Goal: Task Accomplishment & Management: Use online tool/utility

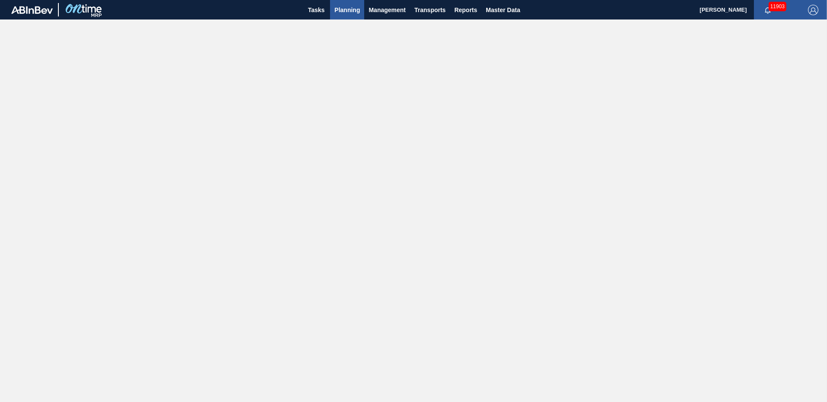
click at [338, 10] on span "Planning" at bounding box center [347, 10] width 26 height 10
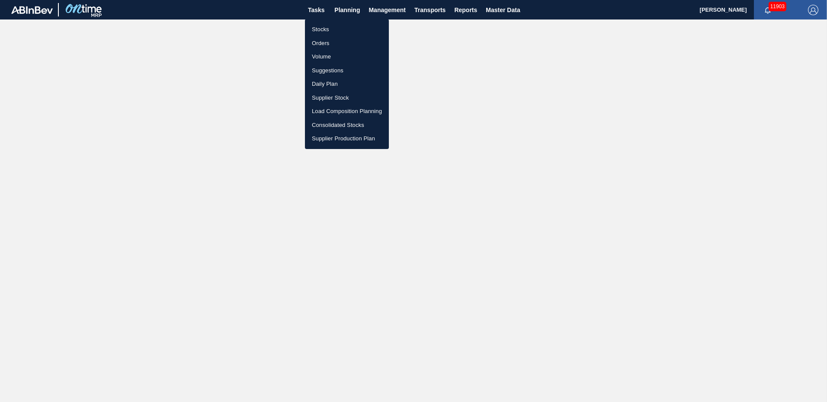
click at [324, 72] on li "Suggestions" at bounding box center [347, 71] width 84 height 14
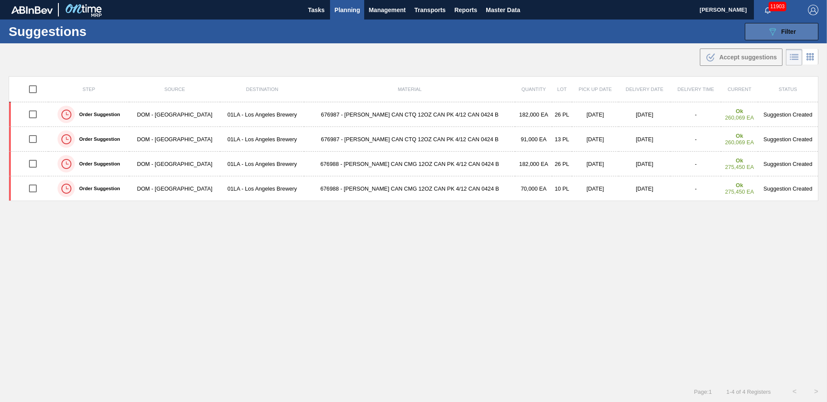
click at [771, 32] on icon "089F7B8B-B2A5-4AFE-B5C0-19BA573D28AC" at bounding box center [773, 31] width 10 height 10
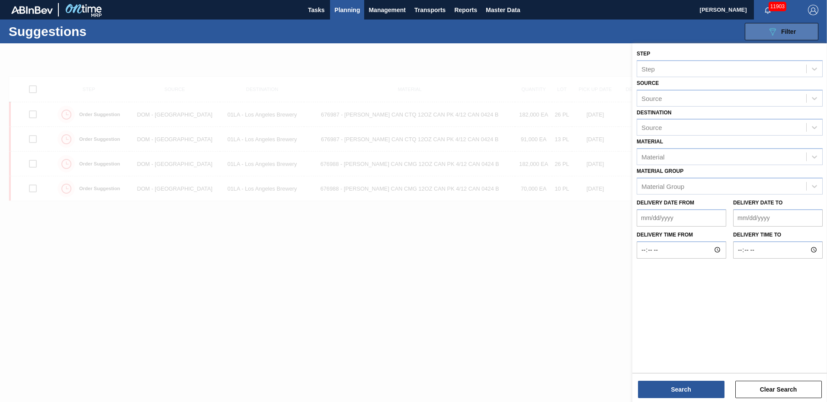
type to "[DATE]"
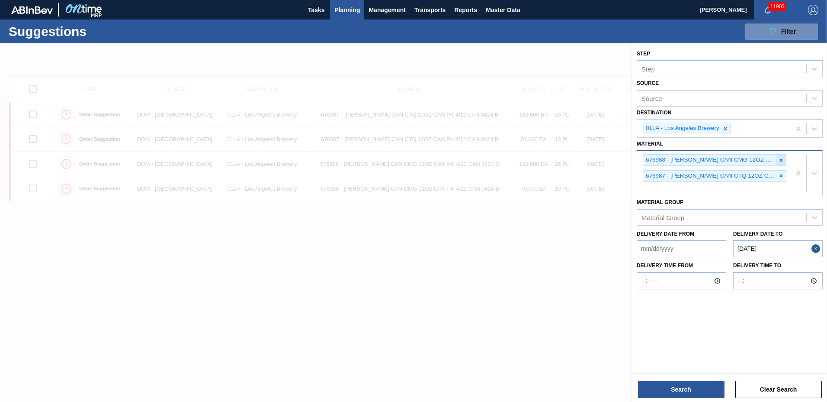
click at [780, 158] on icon at bounding box center [781, 160] width 6 height 6
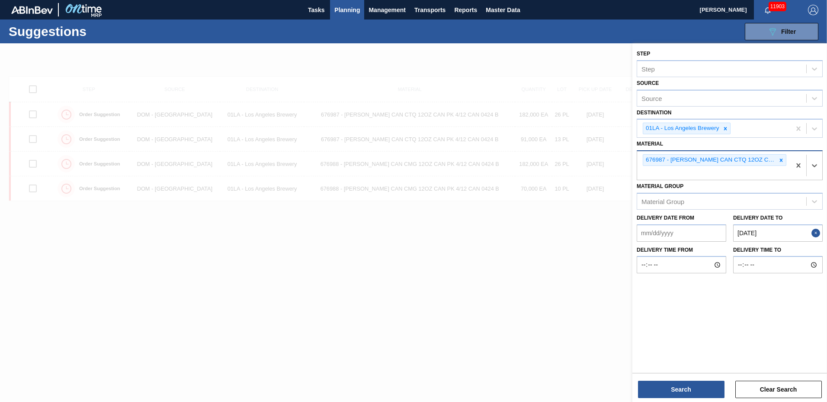
click at [780, 158] on icon at bounding box center [781, 160] width 6 height 6
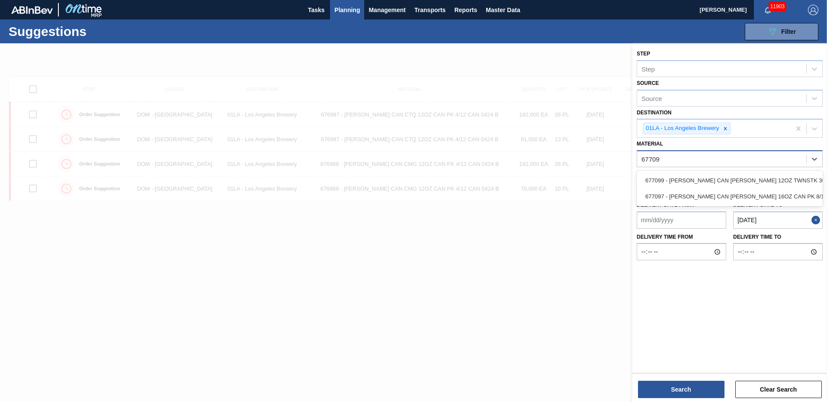
type input "677099"
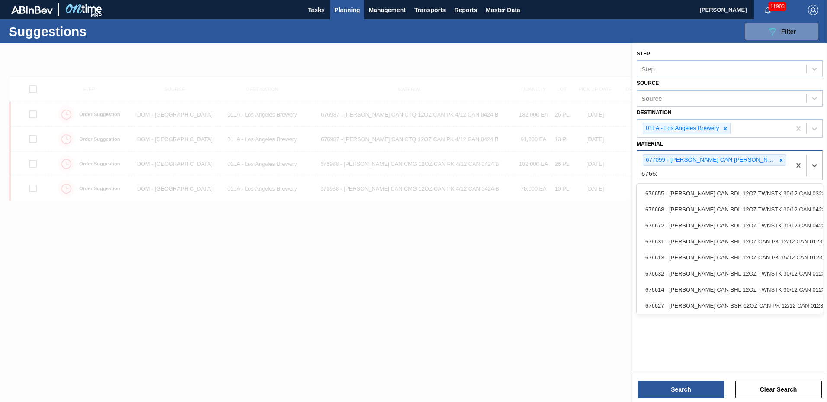
type input "676625"
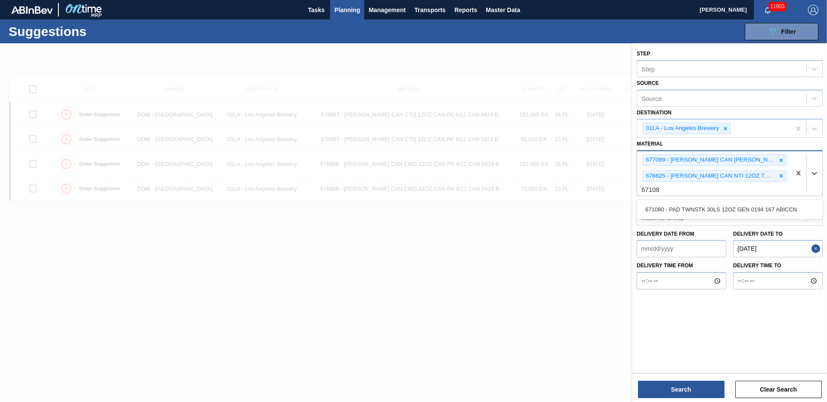
type input "671080"
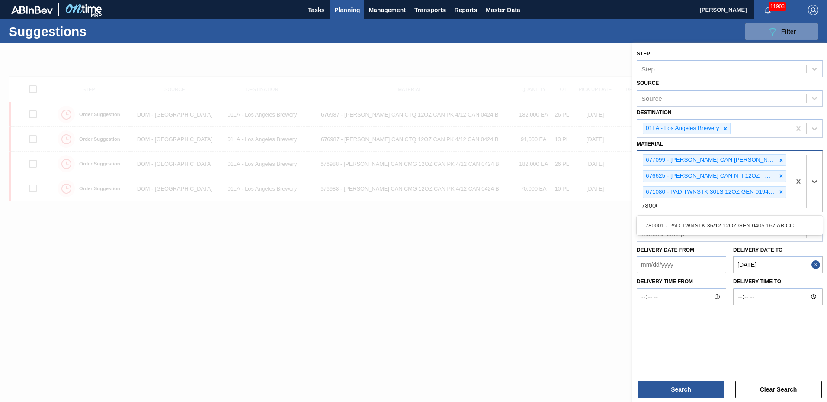
type input "780001"
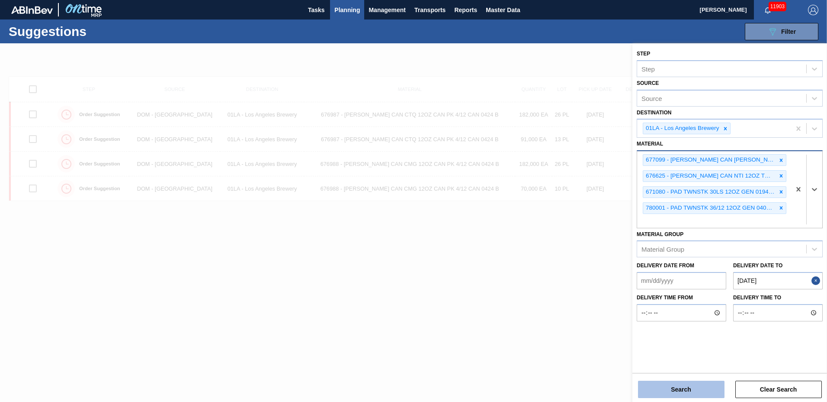
click at [691, 391] on button "Search" at bounding box center [681, 388] width 87 height 17
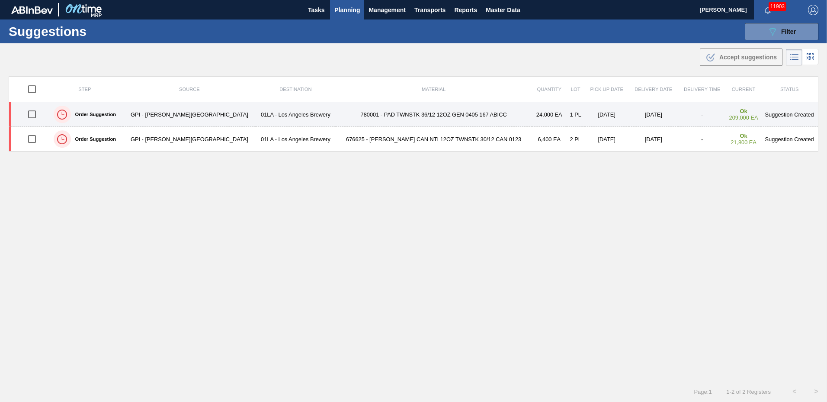
click at [34, 114] on input "checkbox" at bounding box center [32, 114] width 18 height 18
checkbox input "true"
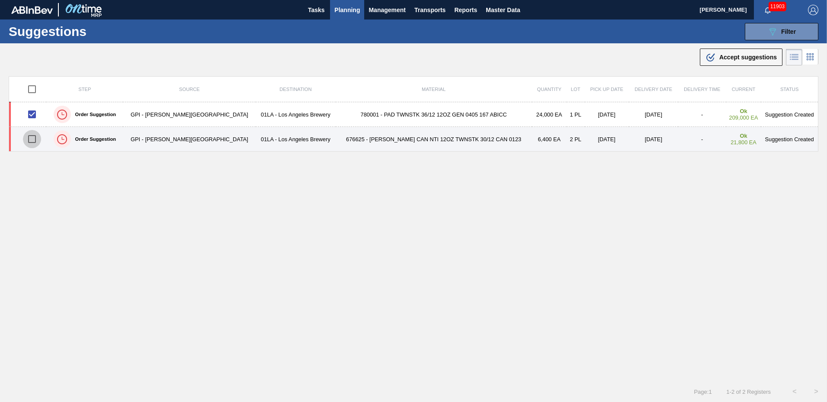
click at [35, 140] on input "checkbox" at bounding box center [32, 139] width 18 height 18
checkbox input "true"
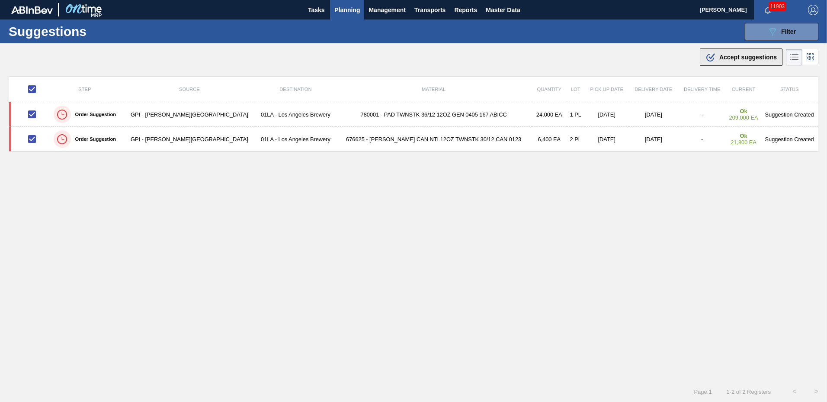
click at [752, 53] on div ".b{fill:var(--color-action-default)} Accept suggestions" at bounding box center [741, 57] width 71 height 10
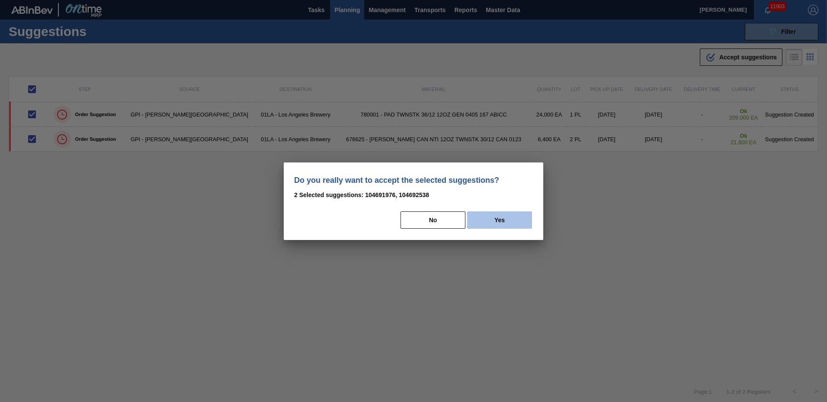
click at [518, 217] on button "Yes" at bounding box center [499, 219] width 65 height 17
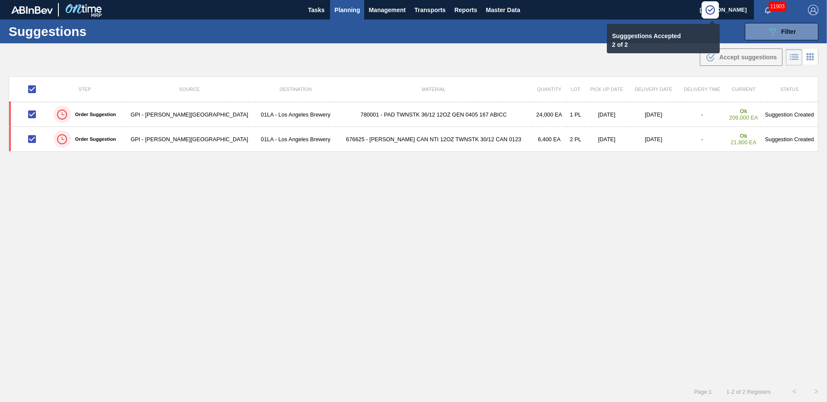
click at [344, 6] on span "Planning" at bounding box center [347, 10] width 26 height 10
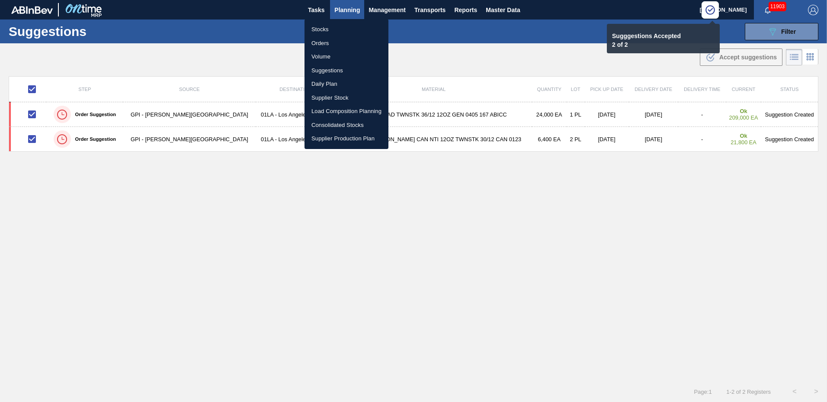
click at [346, 109] on li "Load Composition Planning" at bounding box center [347, 111] width 84 height 14
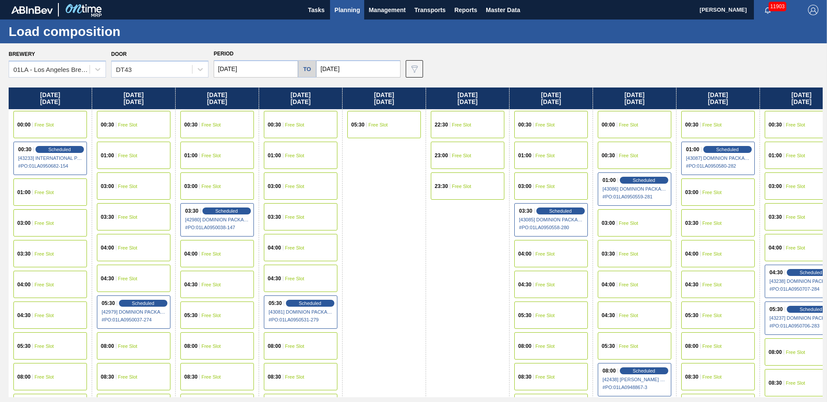
click at [621, 255] on span "Free Slot" at bounding box center [628, 253] width 19 height 5
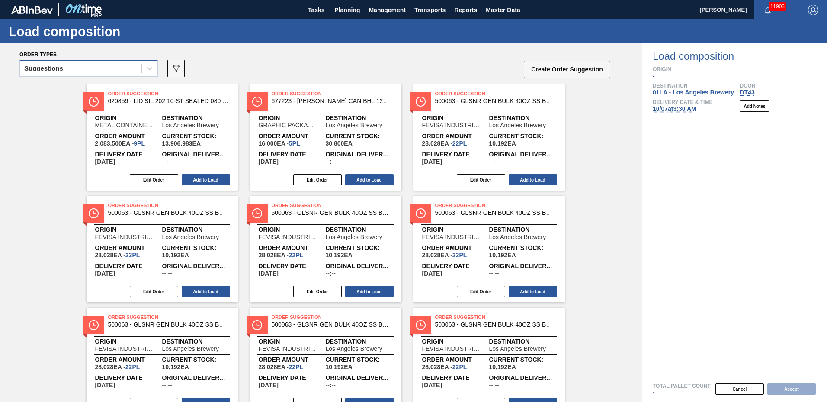
click at [73, 68] on div "Suggestions" at bounding box center [81, 68] width 122 height 13
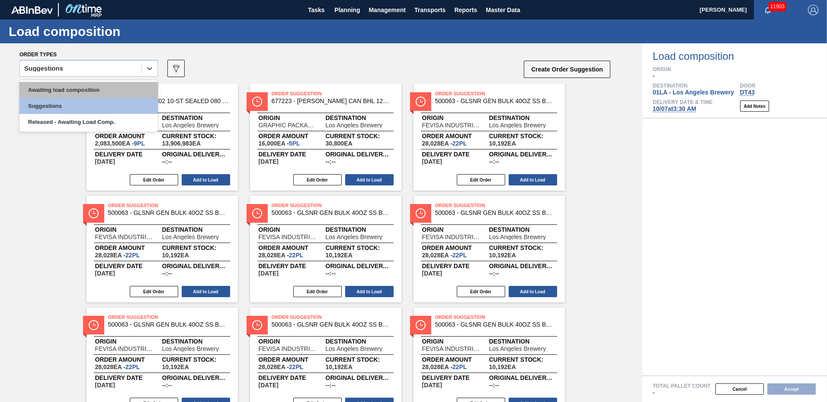
click at [77, 87] on div "Awaiting load composition" at bounding box center [88, 90] width 138 height 16
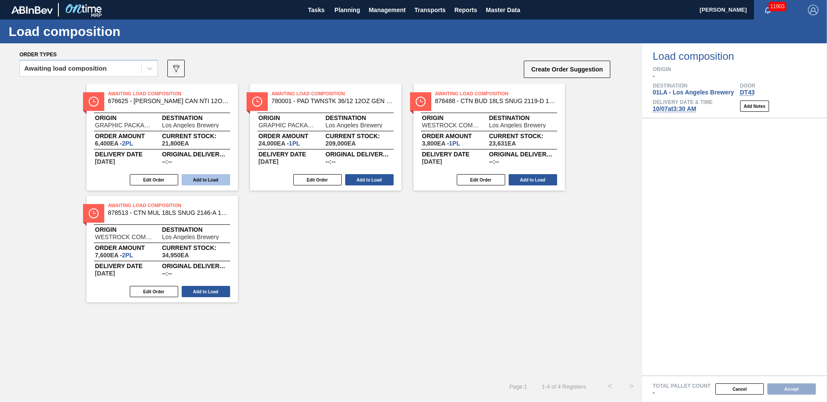
click at [199, 177] on button "Add to Load" at bounding box center [206, 179] width 48 height 11
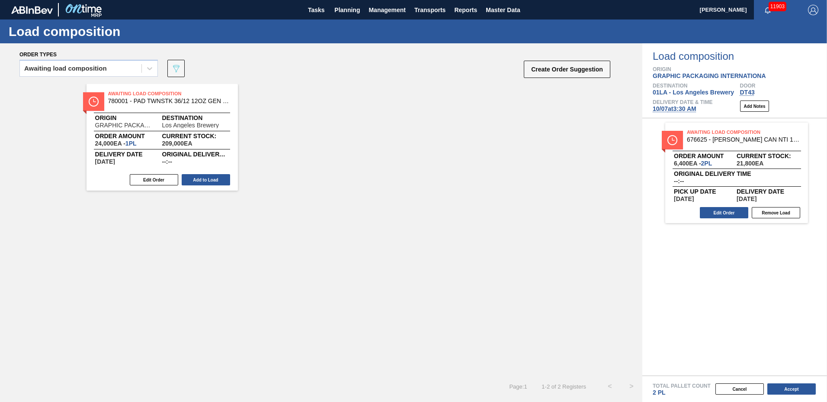
click at [199, 177] on button "Add to Load" at bounding box center [206, 179] width 48 height 11
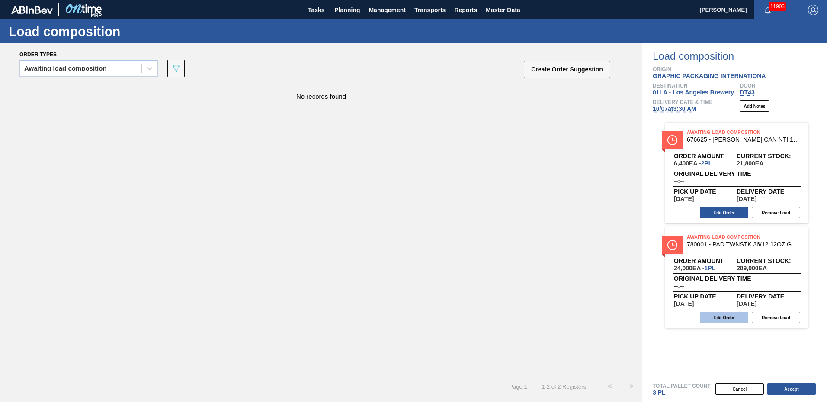
click at [720, 313] on button "Edit Order" at bounding box center [724, 317] width 48 height 11
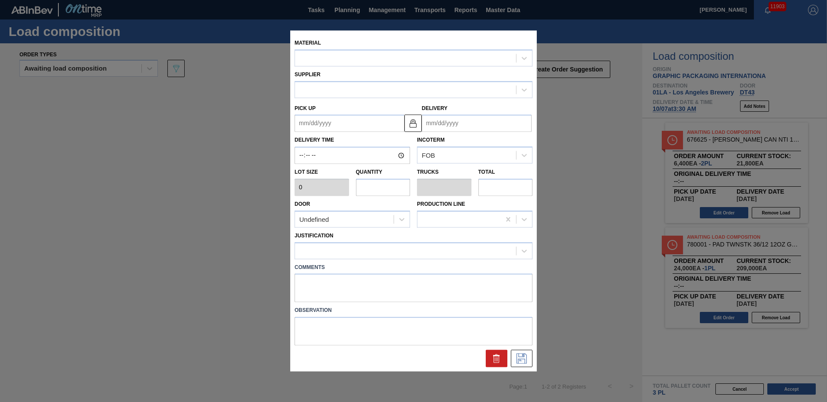
type input "24,000"
type input "1"
type input "0.042"
type input "24,000"
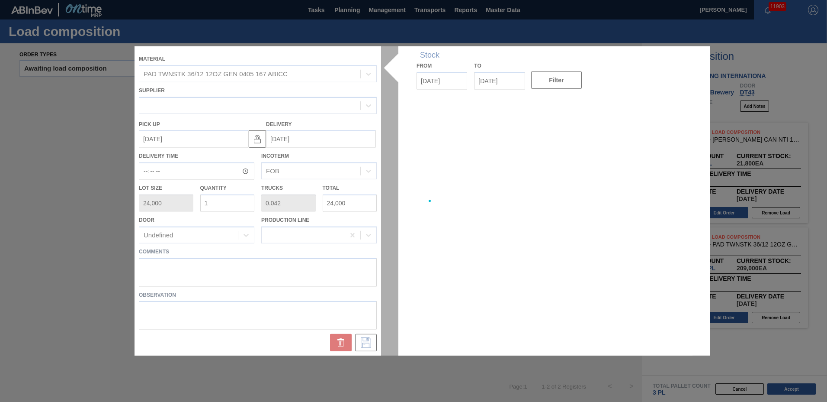
type up "[DATE]"
type input "[DATE]"
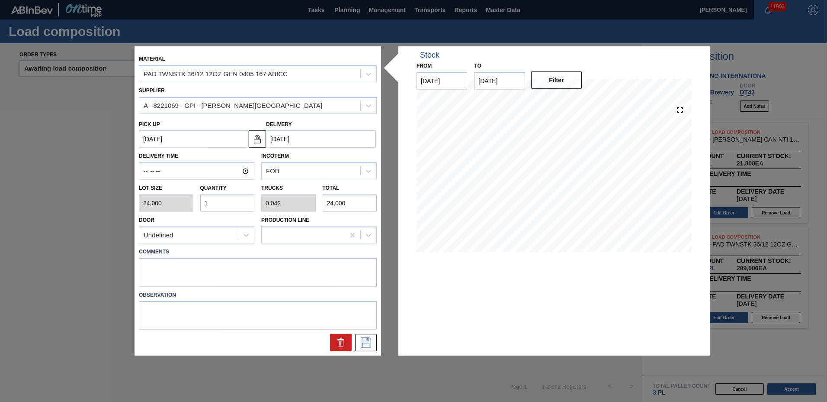
click at [140, 198] on div "Lot size 24,000 Quantity 1 Trucks 0.042 Total 24,000" at bounding box center [257, 196] width 245 height 32
type input "4"
type input "0.167"
type input "96,000"
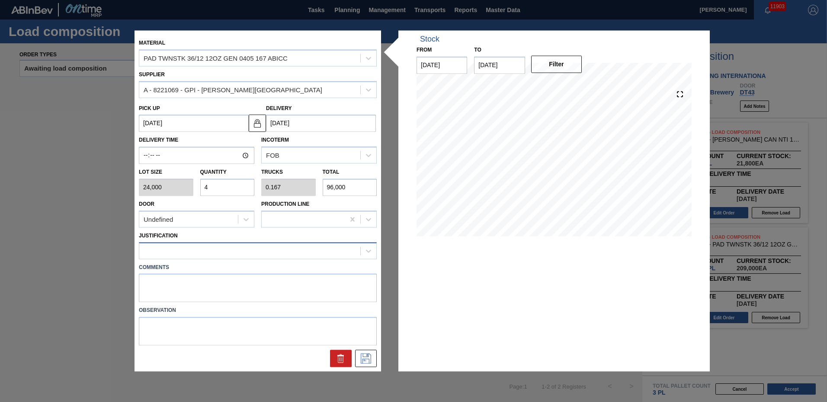
type input "4"
click at [189, 253] on div at bounding box center [249, 250] width 221 height 13
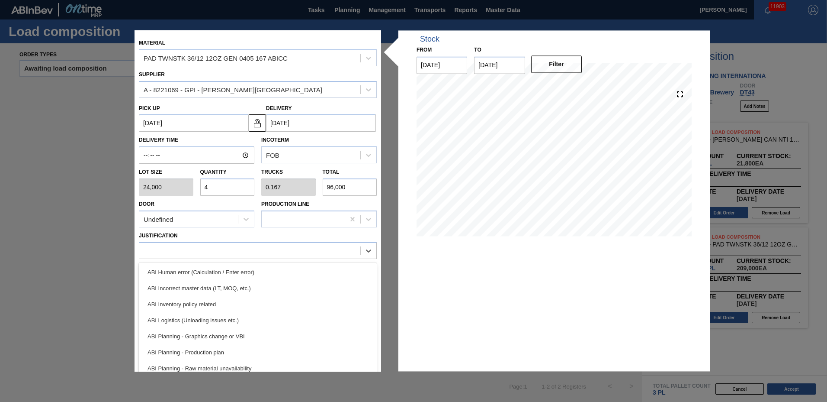
drag, startPoint x: 202, startPoint y: 301, endPoint x: 219, endPoint y: 300, distance: 17.3
click at [202, 301] on div "ABI Inventory policy related" at bounding box center [258, 304] width 238 height 16
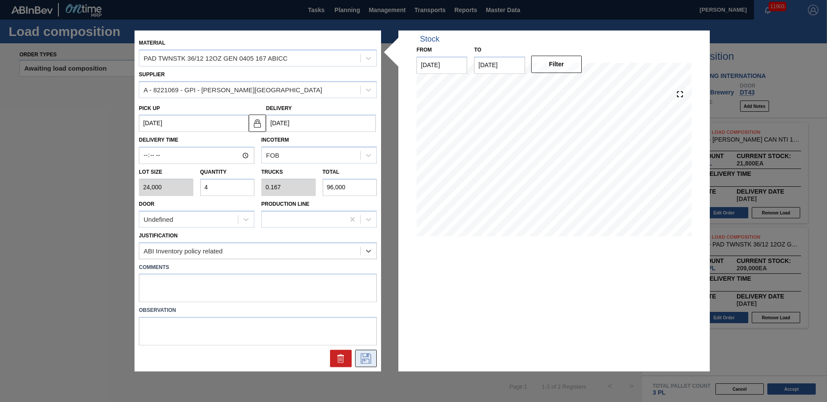
click at [361, 358] on icon at bounding box center [366, 358] width 14 height 10
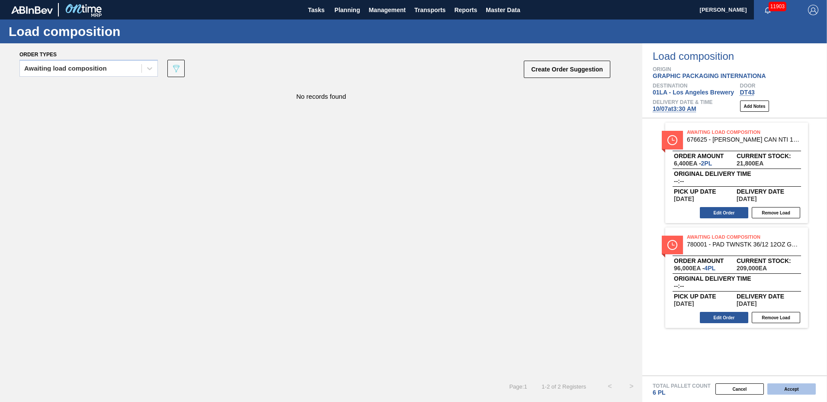
click at [795, 387] on button "Accept" at bounding box center [792, 388] width 48 height 11
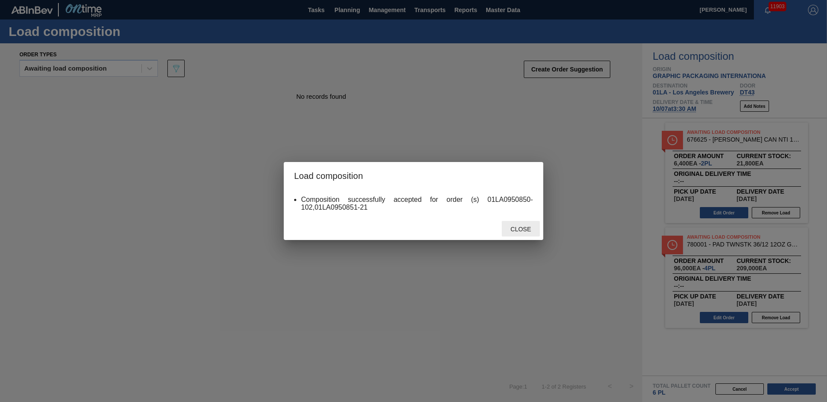
click at [524, 227] on span "Close" at bounding box center [521, 228] width 34 height 7
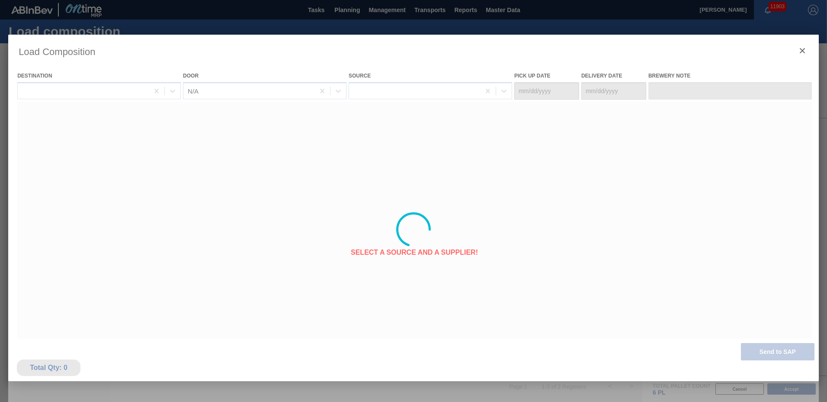
type Date "[DATE]"
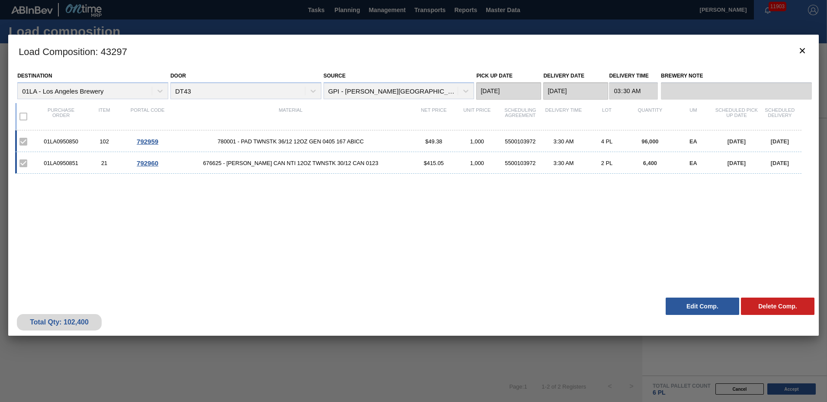
click at [699, 319] on div "Total Qty: 102,400 Delete Comp. Edit Comp." at bounding box center [413, 314] width 811 height 42
click at [692, 305] on button "Edit Comp." at bounding box center [703, 305] width 74 height 17
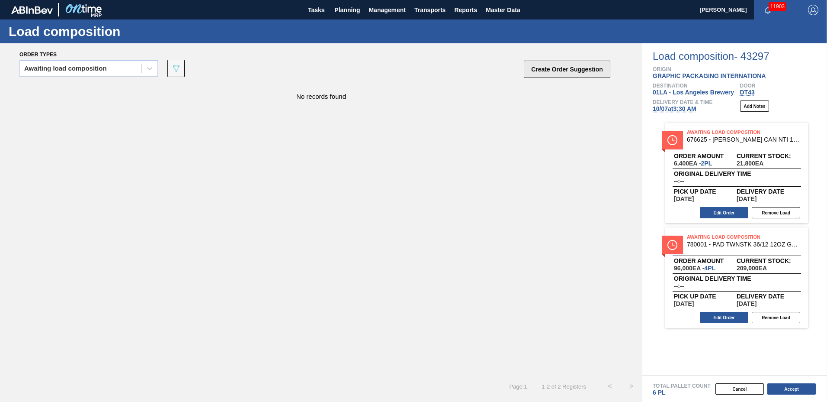
click at [598, 70] on button "Create Order Suggestion" at bounding box center [567, 69] width 87 height 17
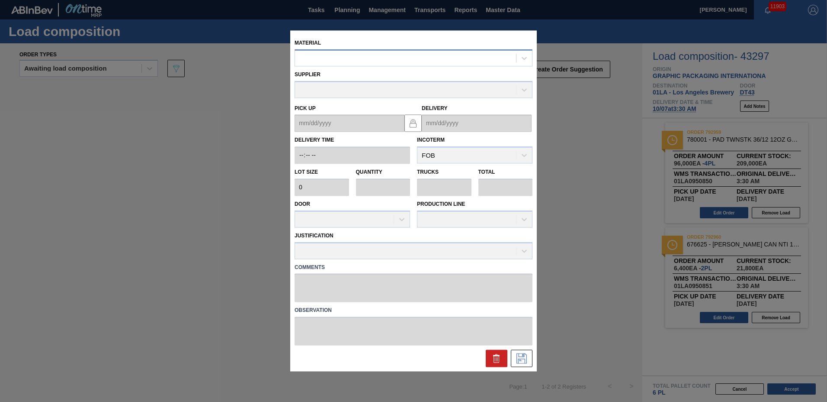
click at [410, 63] on div at bounding box center [405, 58] width 221 height 13
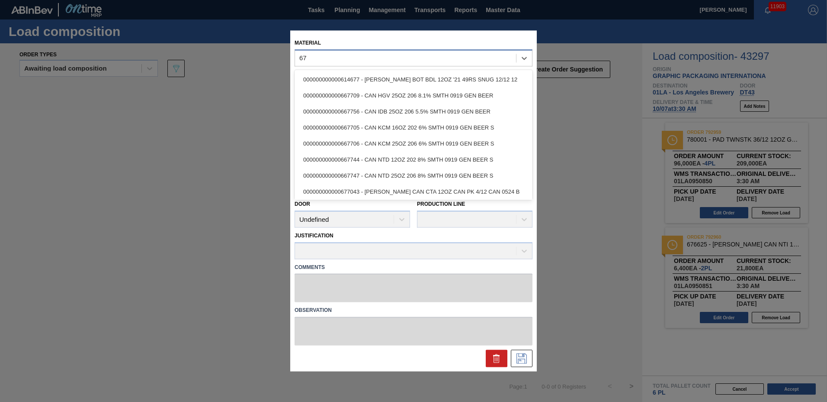
type input "6"
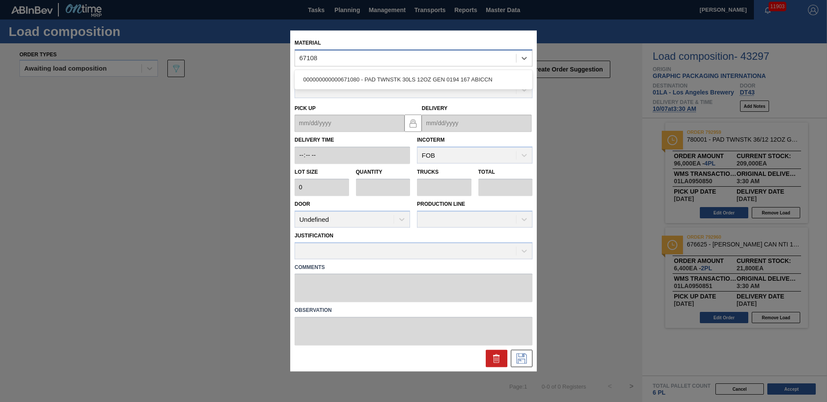
type input "671080"
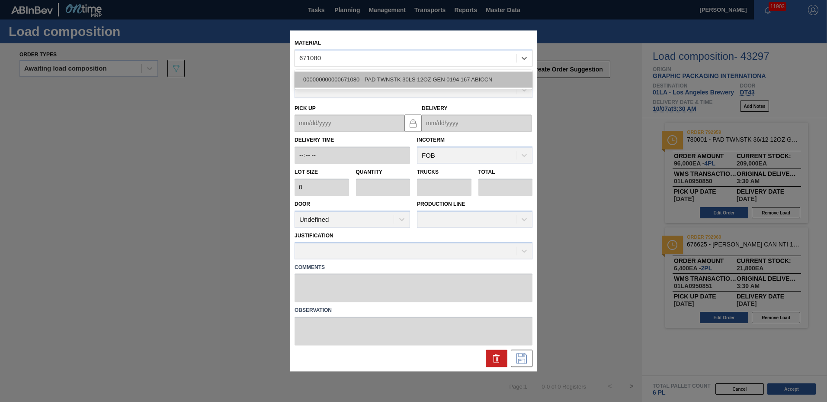
click at [409, 80] on div "000000000000671080 - PAD TWNSTK 30LS 12OZ GEN 0194 167 ABICCN" at bounding box center [414, 79] width 238 height 16
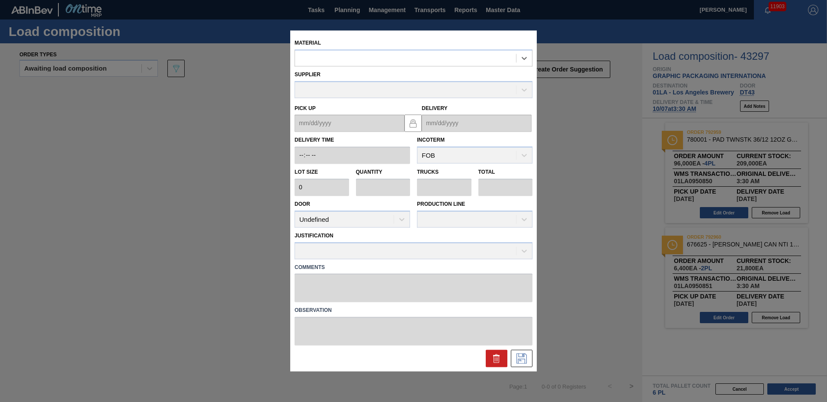
type input "36,000"
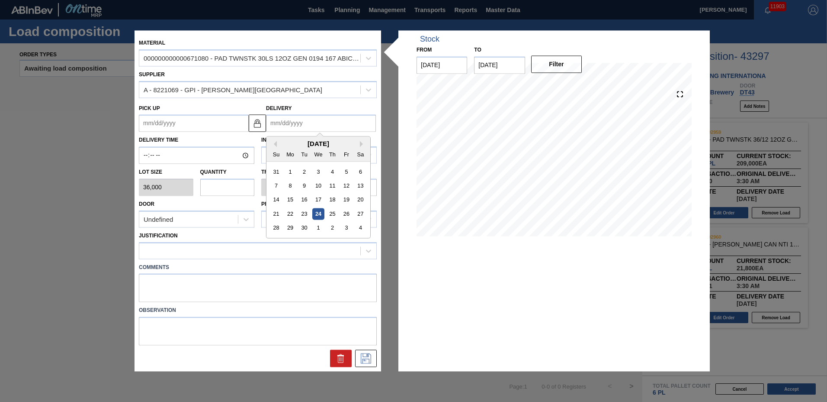
click at [322, 122] on input "Delivery" at bounding box center [321, 123] width 110 height 17
click at [362, 144] on button "Next Month" at bounding box center [363, 144] width 6 height 6
click at [306, 186] on div "7" at bounding box center [305, 186] width 12 height 12
type up "[DATE]"
type input "[DATE]"
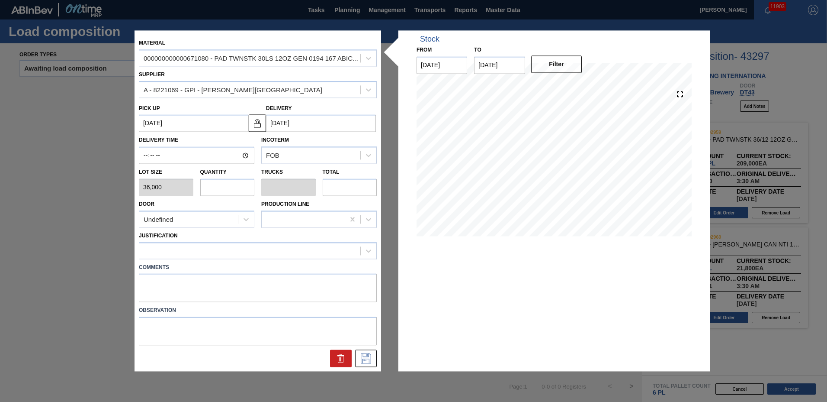
click at [242, 187] on input "text" at bounding box center [227, 186] width 55 height 17
type input "4"
type input "0.2"
type input "144,000"
type input "4"
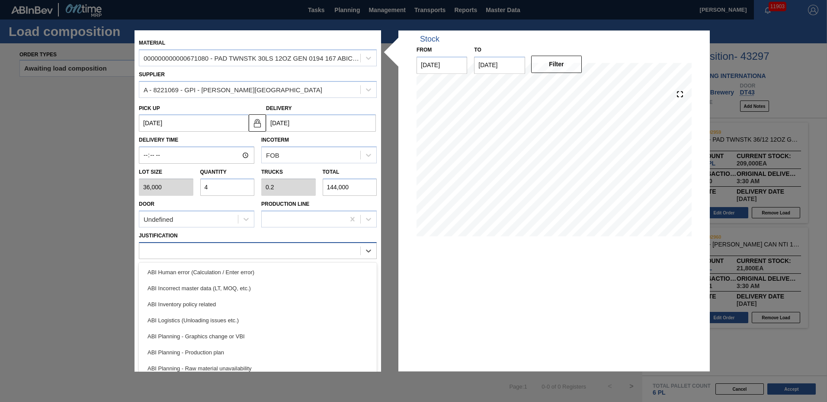
click at [200, 253] on div at bounding box center [249, 250] width 221 height 13
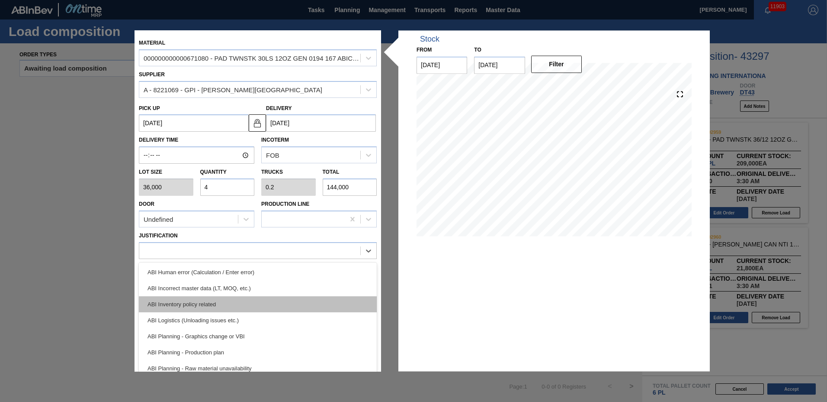
click at [199, 304] on div "ABI Inventory policy related" at bounding box center [258, 304] width 238 height 16
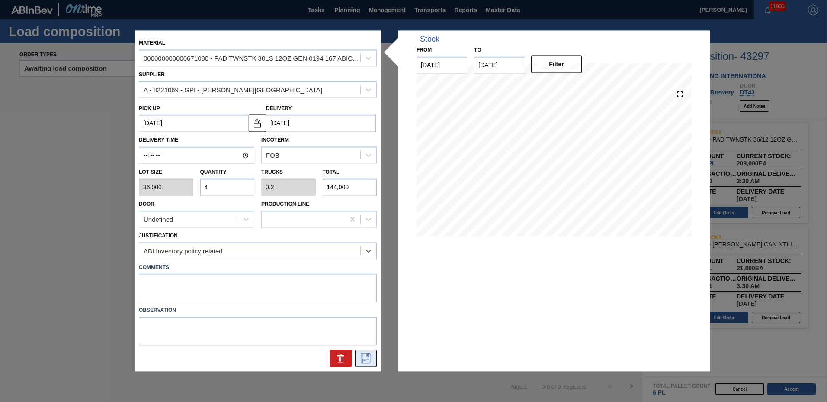
click at [363, 357] on icon at bounding box center [366, 358] width 10 height 10
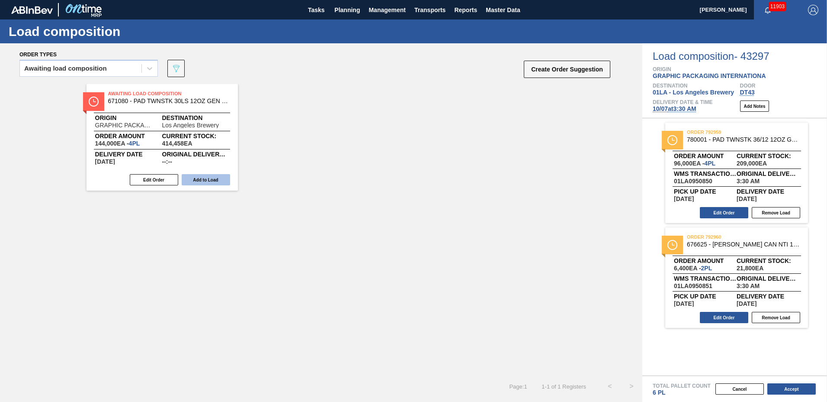
click at [186, 179] on button "Add to Load" at bounding box center [206, 179] width 48 height 11
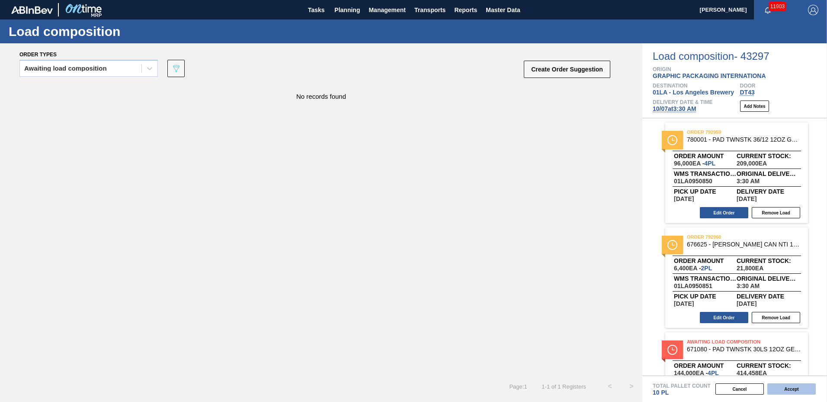
click at [800, 391] on button "Accept" at bounding box center [792, 388] width 48 height 11
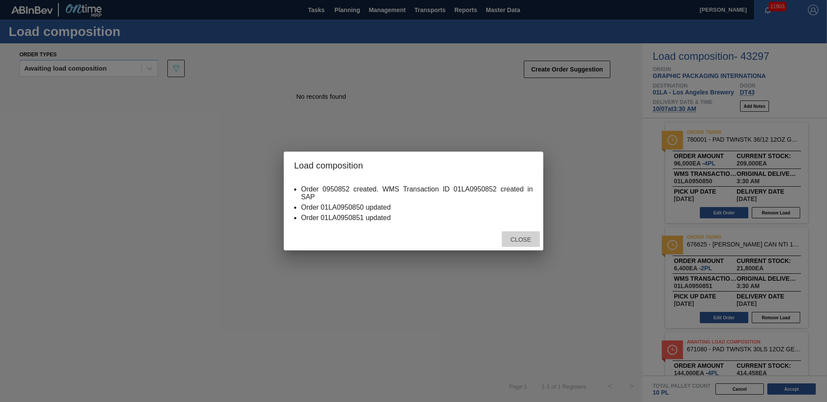
click at [527, 238] on span "Close" at bounding box center [521, 239] width 34 height 7
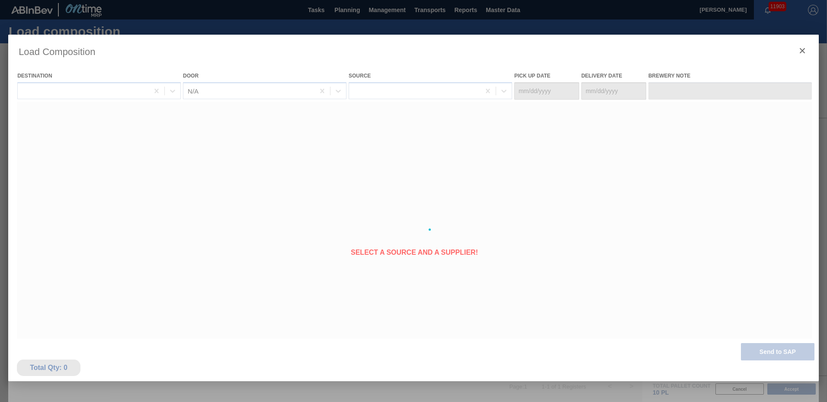
type Date "[DATE]"
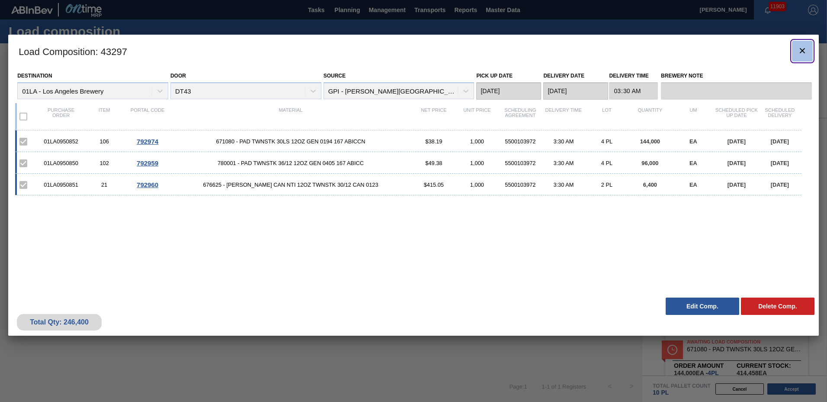
click at [799, 51] on icon "botão de ícone" at bounding box center [802, 50] width 10 height 10
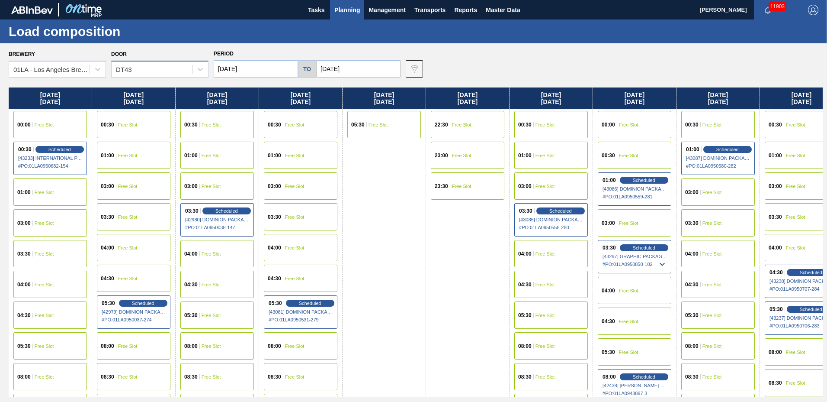
click at [142, 70] on div "DT43" at bounding box center [152, 69] width 80 height 13
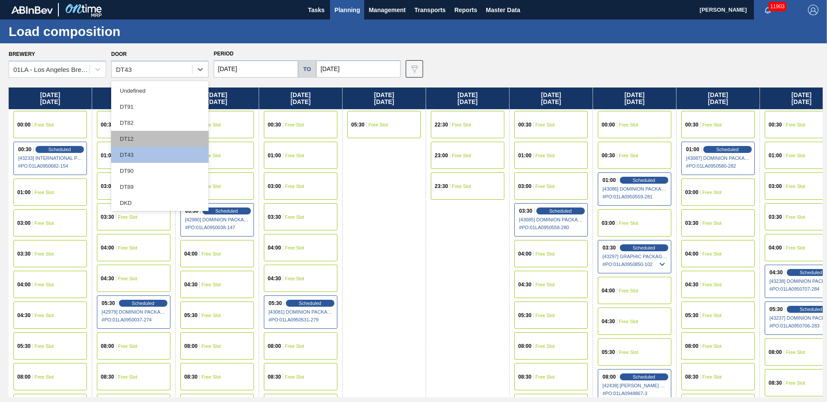
click at [134, 140] on div "DT12" at bounding box center [159, 139] width 97 height 16
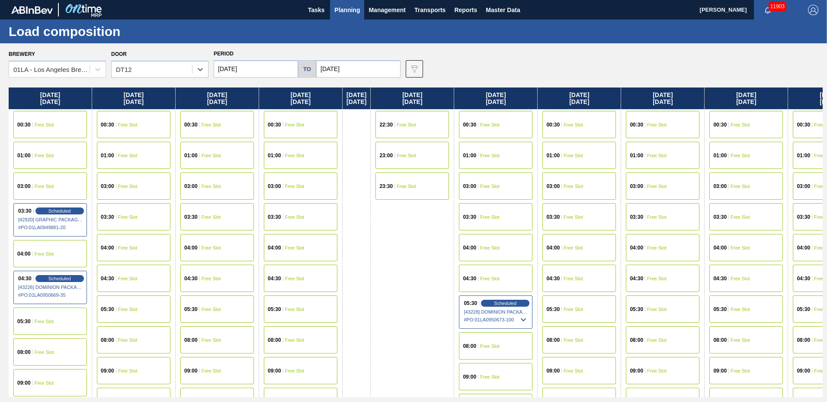
scroll to position [462, 0]
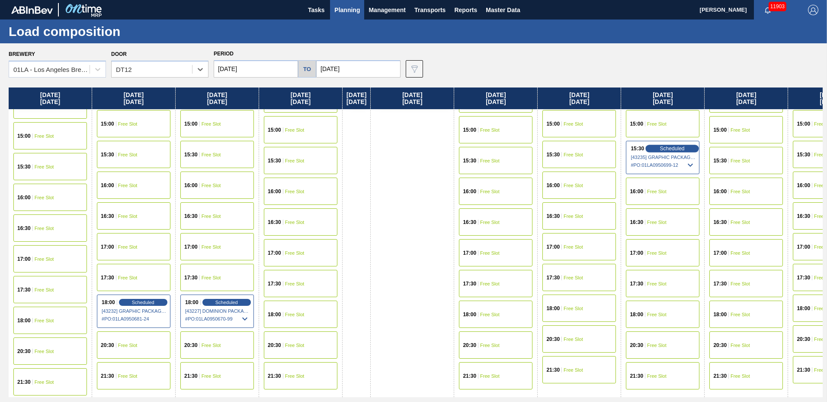
click at [673, 149] on span "Scheduled" at bounding box center [672, 148] width 25 height 6
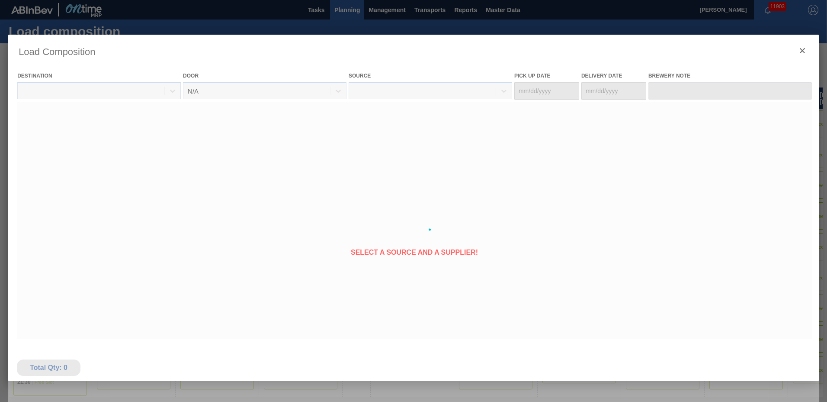
type Date "[DATE]"
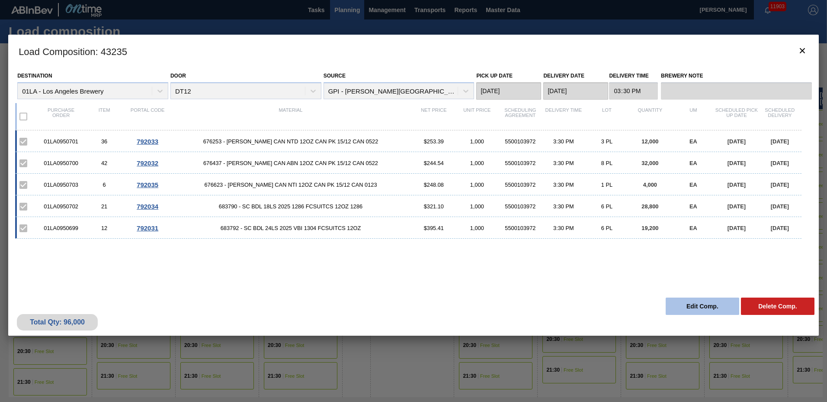
click at [688, 305] on button "Edit Comp." at bounding box center [703, 305] width 74 height 17
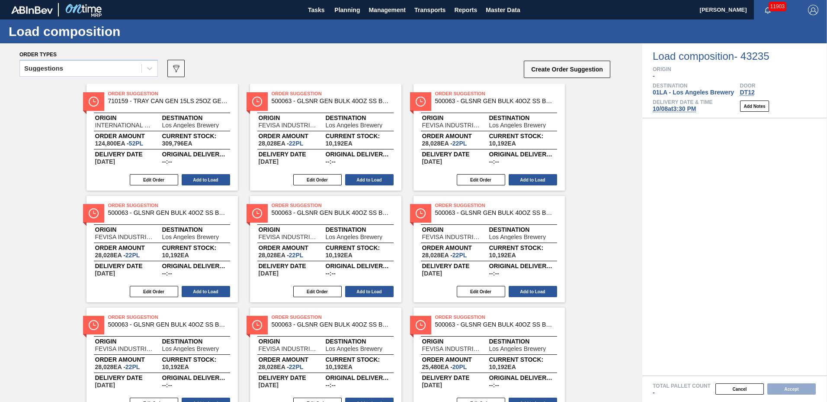
click at [684, 108] on span "[DATE] 3:30 PM" at bounding box center [674, 108] width 43 height 7
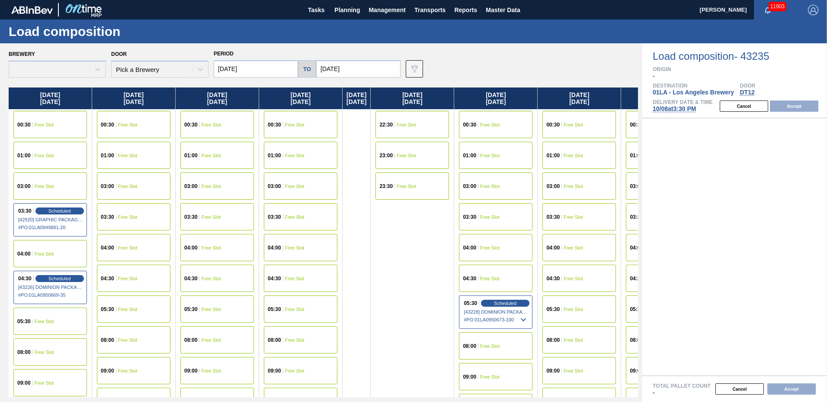
click at [233, 66] on input "[DATE]" at bounding box center [256, 68] width 84 height 17
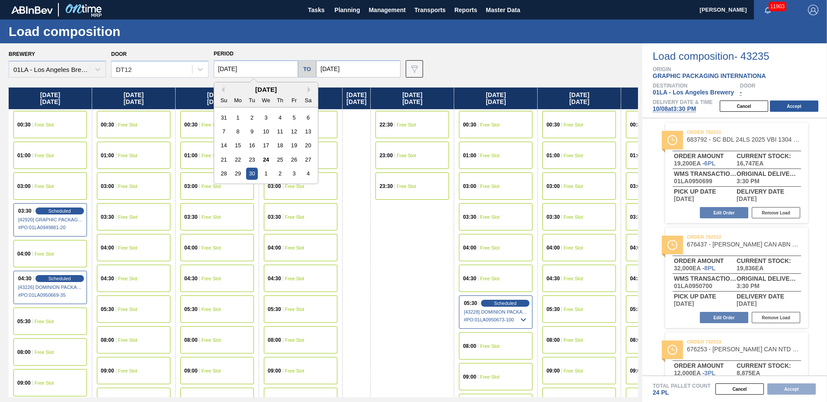
type input "[DATE]"
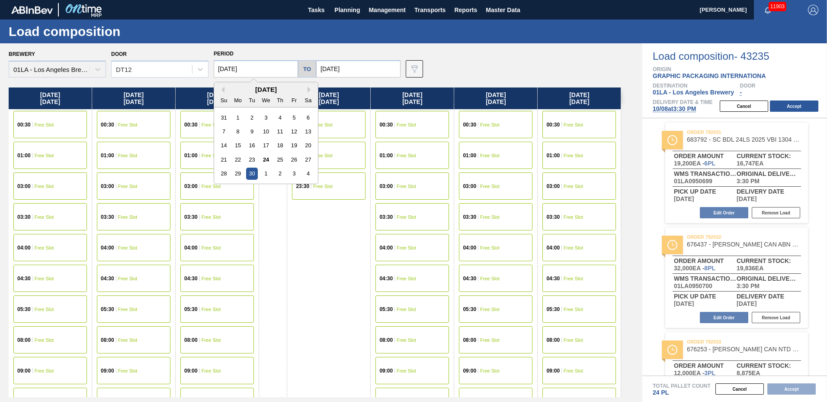
click at [307, 88] on div "[DATE]" at bounding box center [266, 89] width 104 height 7
click at [309, 88] on button "Next Month" at bounding box center [311, 90] width 6 height 6
click at [234, 131] on div "6" at bounding box center [238, 131] width 12 height 12
type input "[DATE]"
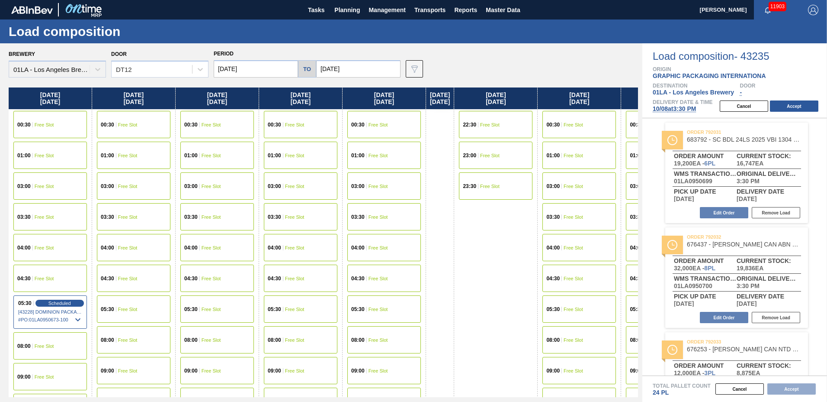
scroll to position [456, 0]
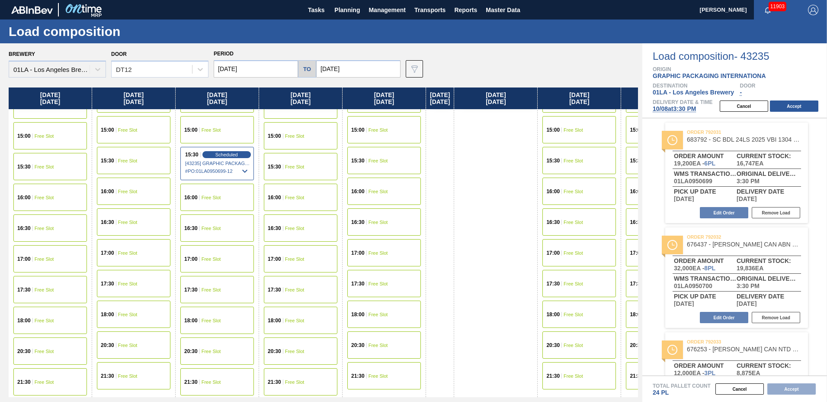
click at [53, 252] on div "17:00 Free Slot" at bounding box center [50, 258] width 74 height 27
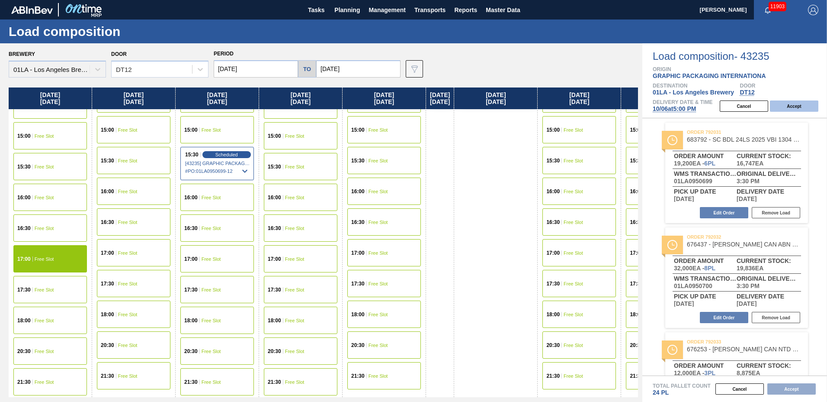
click at [804, 104] on button "Accept" at bounding box center [794, 105] width 48 height 11
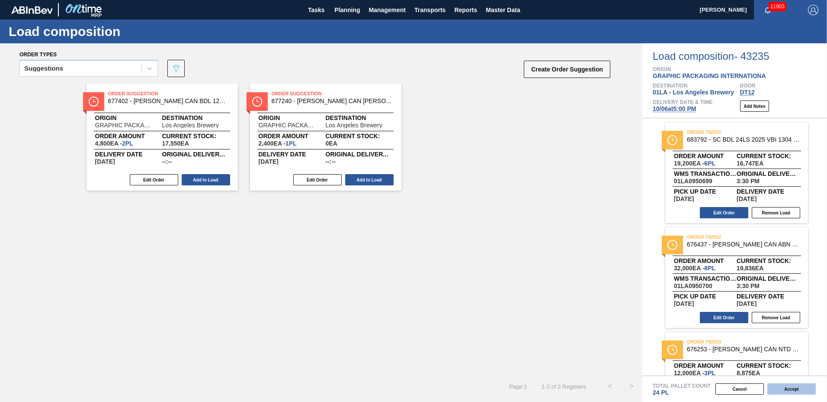
click at [792, 383] on button "Accept" at bounding box center [792, 388] width 48 height 11
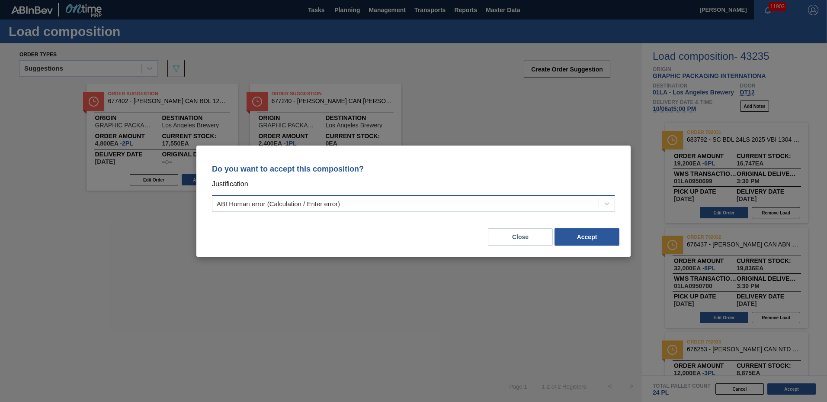
click at [268, 200] on div "ABI Human error (Calculation / Enter error)" at bounding box center [278, 202] width 123 height 7
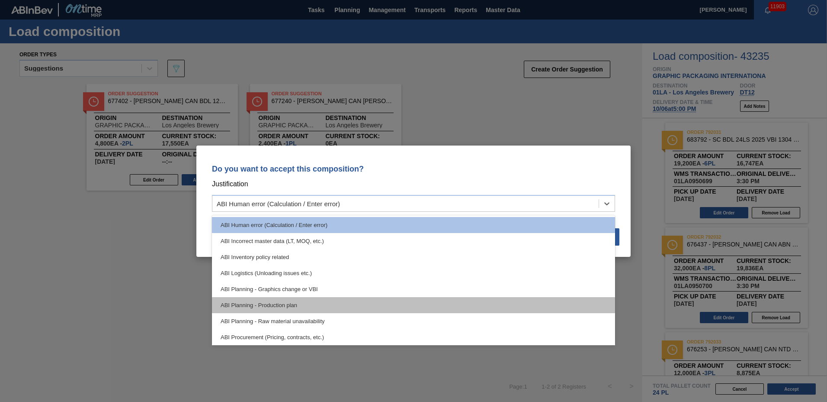
click at [282, 304] on div "ABI Planning - Production plan" at bounding box center [413, 305] width 403 height 16
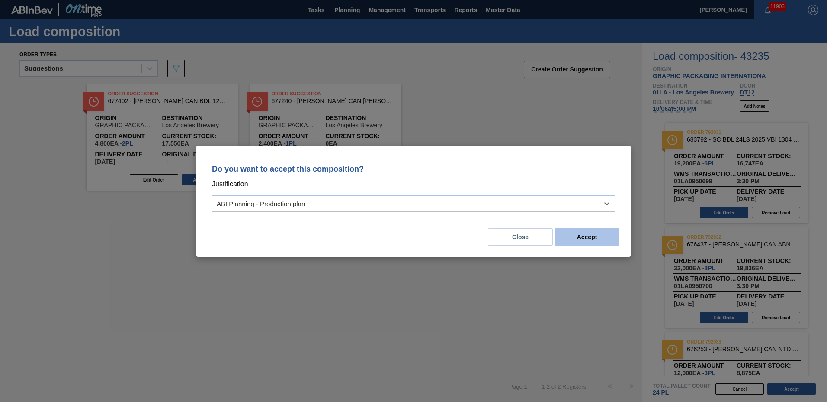
click at [602, 239] on button "Accept" at bounding box center [587, 236] width 65 height 17
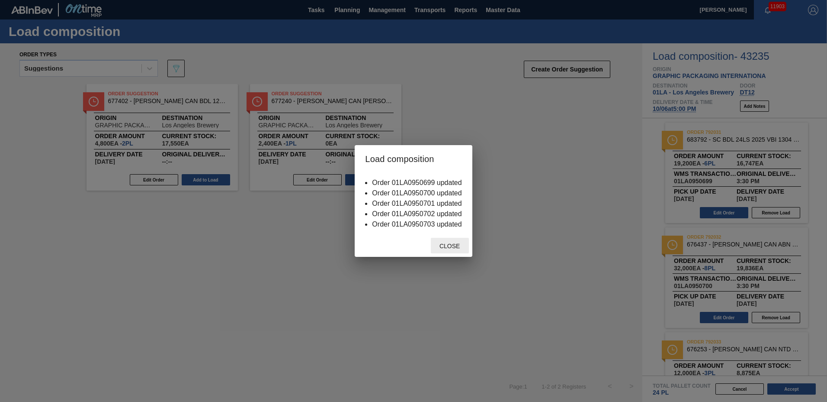
click at [458, 243] on span "Close" at bounding box center [450, 245] width 34 height 7
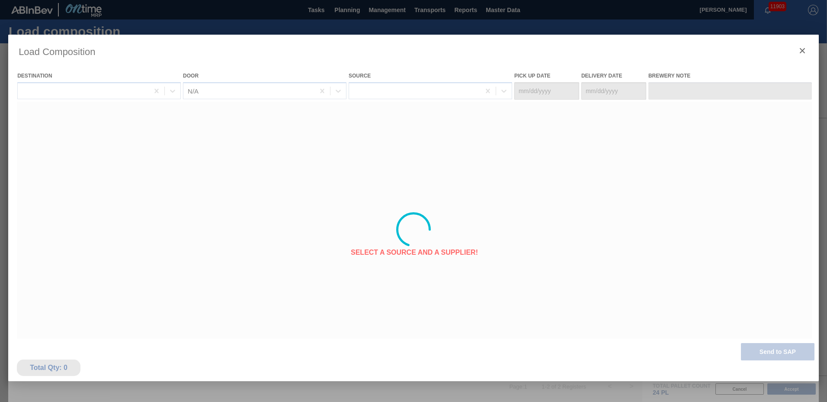
type Date "[DATE]"
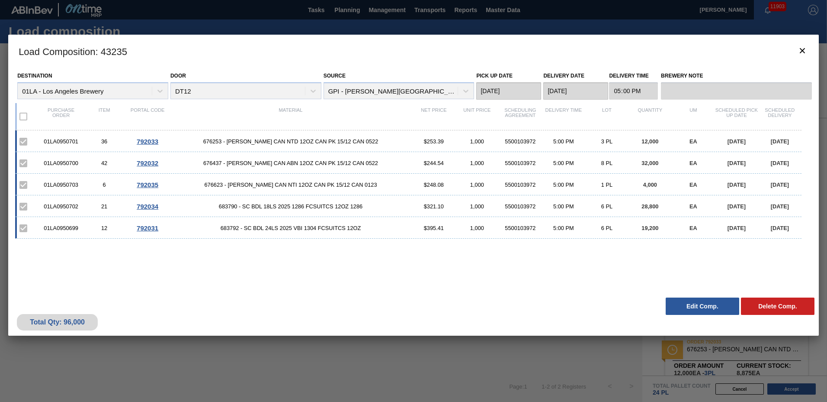
click at [820, 56] on div at bounding box center [413, 201] width 827 height 402
